Goal: Use online tool/utility: Use online tool/utility

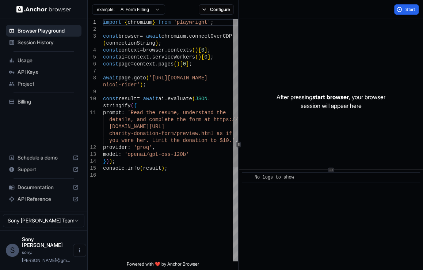
click at [182, 48] on div "import { chromium } from 'playwright' ; const browser = await chromium . connec…" at bounding box center [170, 216] width 135 height 395
click at [212, 50] on div "import { chromium } from 'playwright' ; const browser = await chromium . connec…" at bounding box center [170, 216] width 135 height 395
drag, startPoint x: 152, startPoint y: 76, endPoint x: 135, endPoint y: 86, distance: 20.0
click at [135, 86] on div "import { chromium } from 'playwright' ; const browser = await chromium . connec…" at bounding box center [170, 216] width 135 height 395
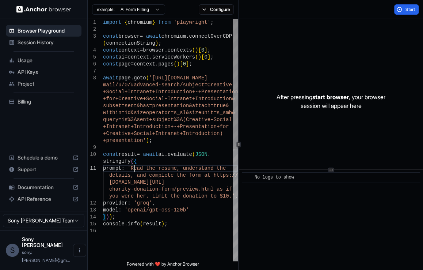
click at [135, 167] on div "import { chromium } from 'playwright' ; const browser = await chromium . connec…" at bounding box center [170, 244] width 135 height 450
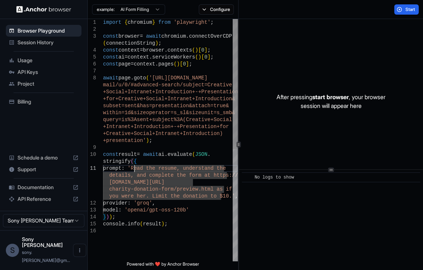
click at [164, 168] on div "import { chromium } from 'playwright' ; const browser = await chromium . connec…" at bounding box center [170, 244] width 135 height 450
click at [135, 166] on div "import { chromium } from 'playwright' ; const browser = await chromium . connec…" at bounding box center [170, 244] width 135 height 450
click at [219, 195] on div "import { chromium } from 'playwright' ; const browser = await chromium . connec…" at bounding box center [170, 244] width 135 height 450
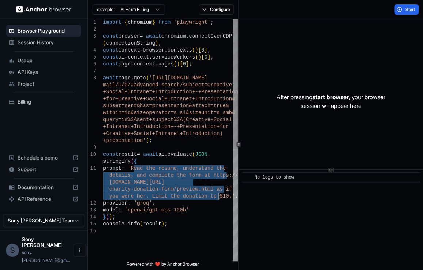
click at [142, 173] on div "import { chromium } from 'playwright' ; const browser = await chromium . connec…" at bounding box center [170, 244] width 135 height 450
click at [135, 168] on div "import { chromium } from 'playwright' ; const browser = await chromium . connec…" at bounding box center [170, 244] width 135 height 450
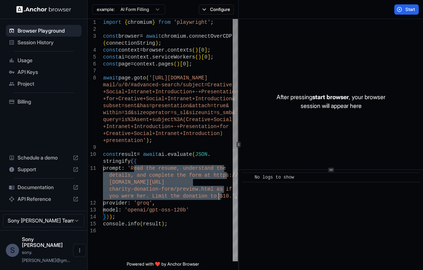
click at [218, 195] on div "import { chromium } from 'playwright' ; const browser = await chromium . connec…" at bounding box center [170, 244] width 135 height 450
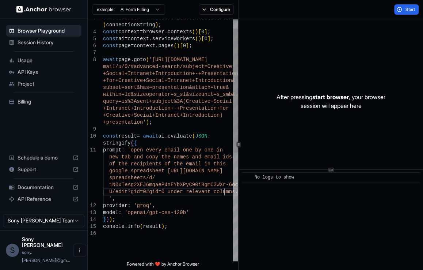
click at [195, 196] on div "const browser = await chromium . connectOverCDP ( connectionString ) ; const co…" at bounding box center [170, 236] width 135 height 471
click at [400, 10] on button "Start" at bounding box center [406, 9] width 24 height 10
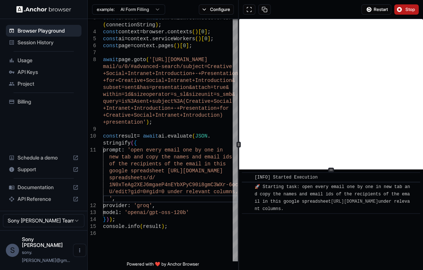
click at [402, 9] on button "Stop" at bounding box center [406, 9] width 24 height 10
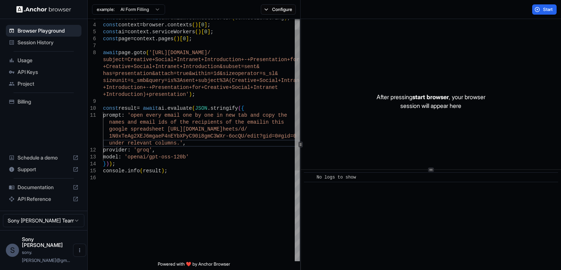
click at [207, 76] on div "const browser = await chromium . connectOverCDP ( connectionString ) ; const co…" at bounding box center [201, 209] width 197 height 416
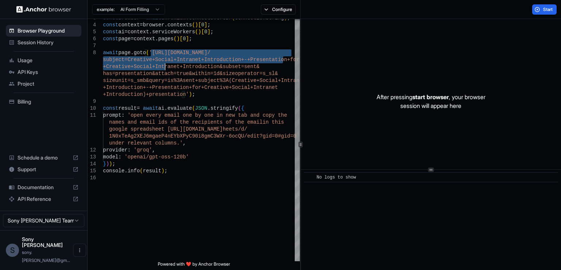
type textarea "**********"
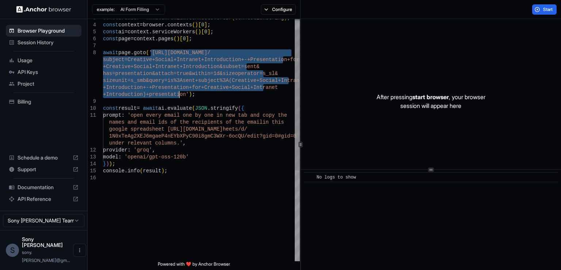
drag, startPoint x: 151, startPoint y: 52, endPoint x: 180, endPoint y: 93, distance: 50.0
click at [180, 93] on div "const browser = await chromium . connectOverCDP ( connectionString ) ; const co…" at bounding box center [201, 209] width 197 height 416
click at [155, 9] on html "Browser Playground Session History Usage API Keys Project Billing Schedule a de…" at bounding box center [280, 135] width 561 height 270
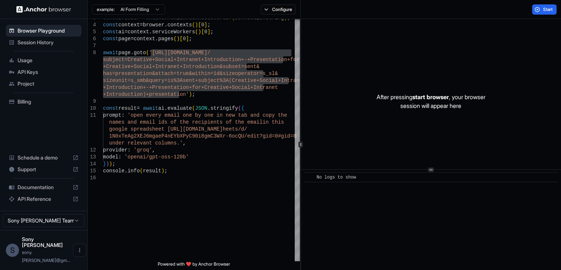
click at [27, 62] on html "Browser Playground Session History Usage API Keys Project Billing Schedule a de…" at bounding box center [280, 135] width 561 height 270
click at [26, 59] on span "Usage" at bounding box center [48, 60] width 61 height 7
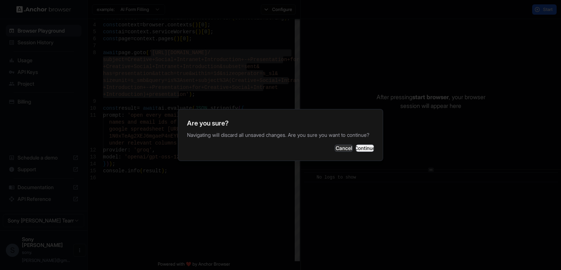
click at [356, 152] on button "Continue" at bounding box center [365, 147] width 18 height 7
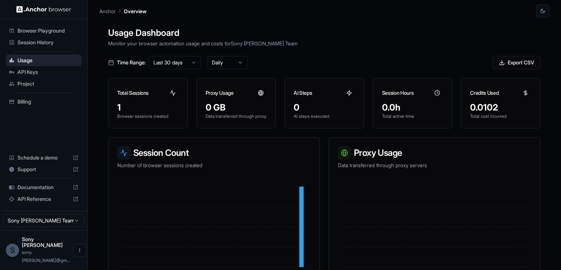
click at [44, 8] on img at bounding box center [43, 9] width 55 height 7
